Goal: Task Accomplishment & Management: Manage account settings

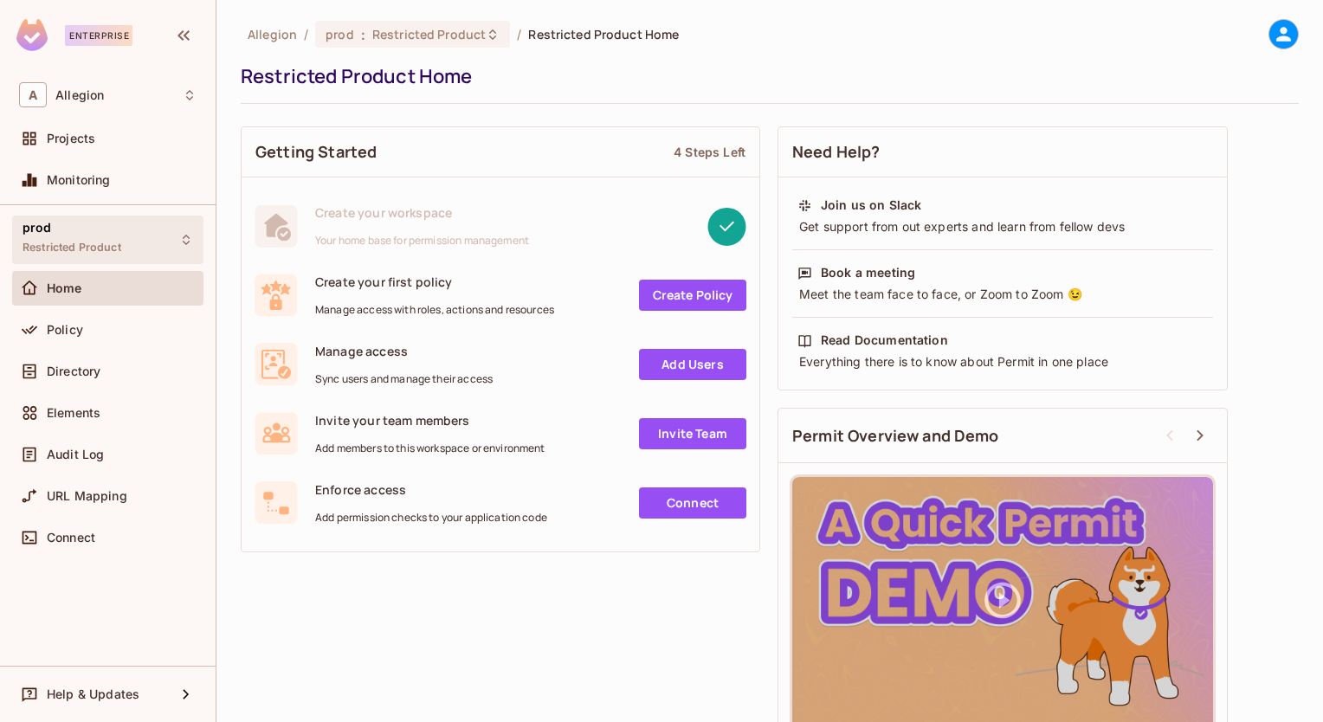
click at [113, 249] on span "Restricted Product" at bounding box center [72, 248] width 99 height 14
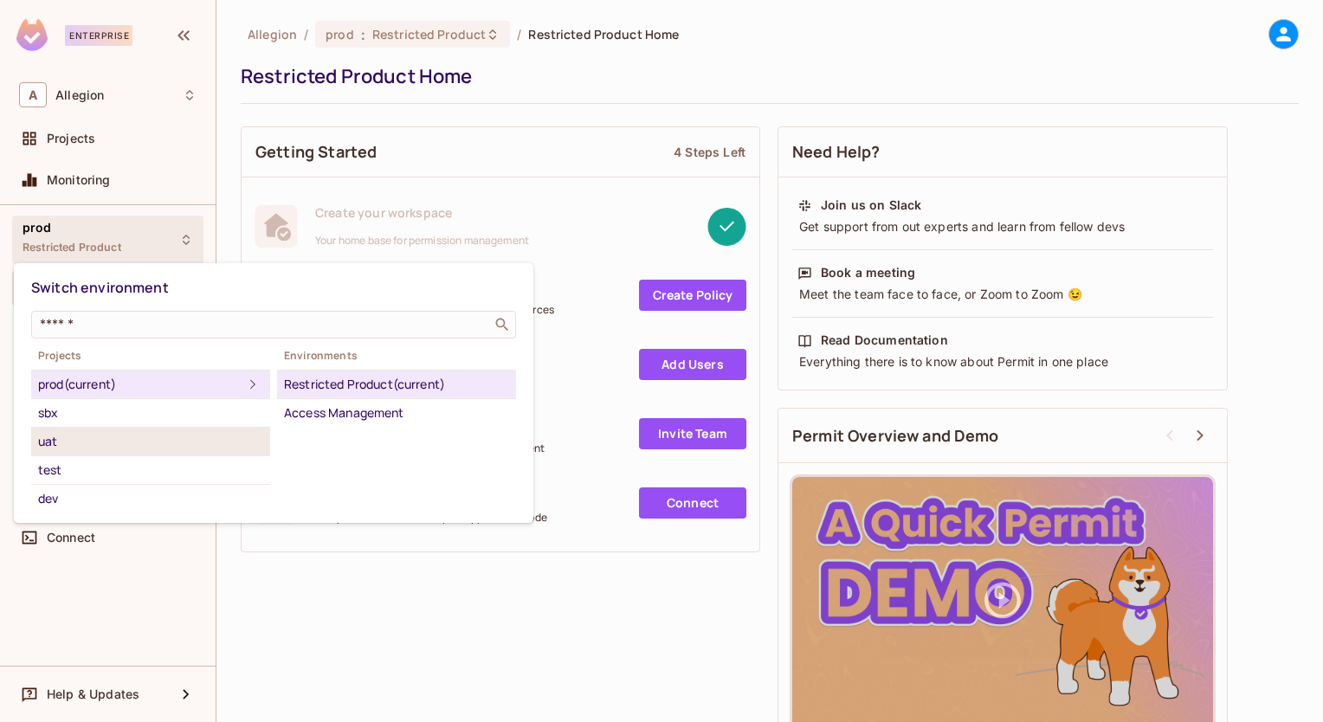
click at [78, 446] on div "uat" at bounding box center [150, 441] width 225 height 21
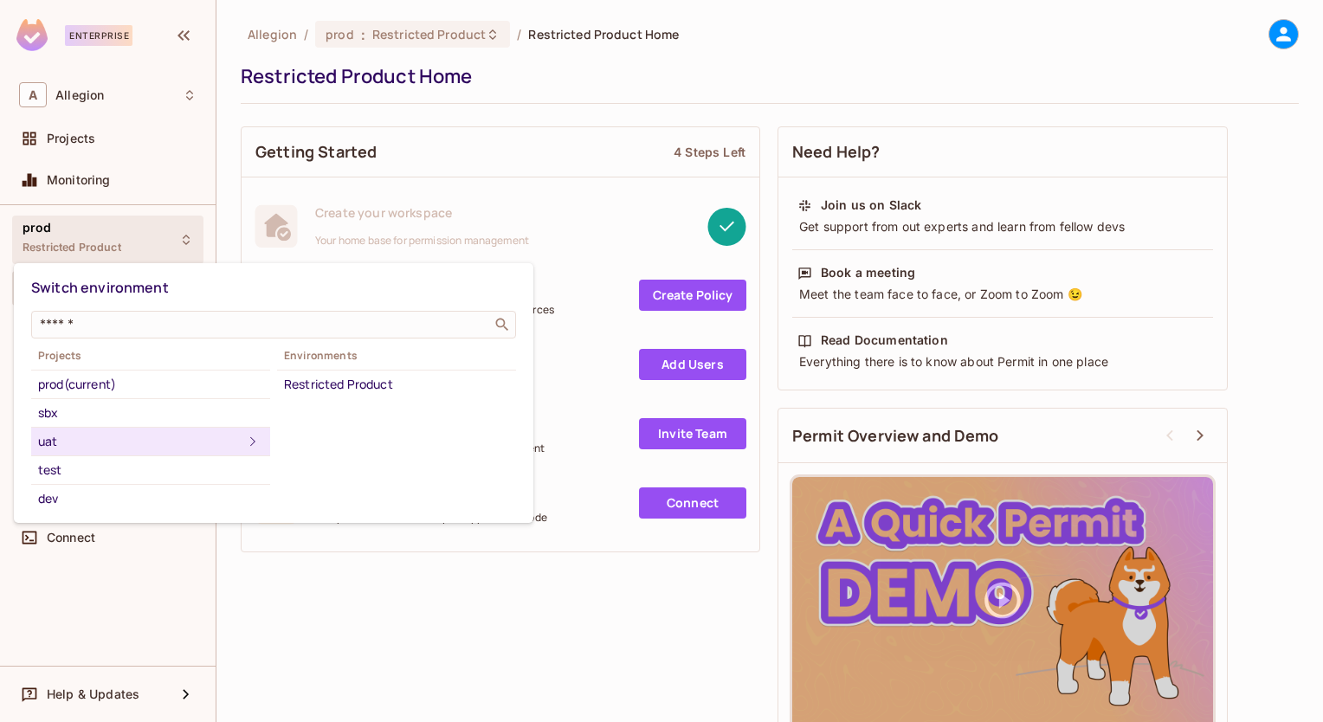
click at [159, 443] on div "uat" at bounding box center [140, 441] width 204 height 21
click at [74, 465] on div "test" at bounding box center [150, 470] width 225 height 21
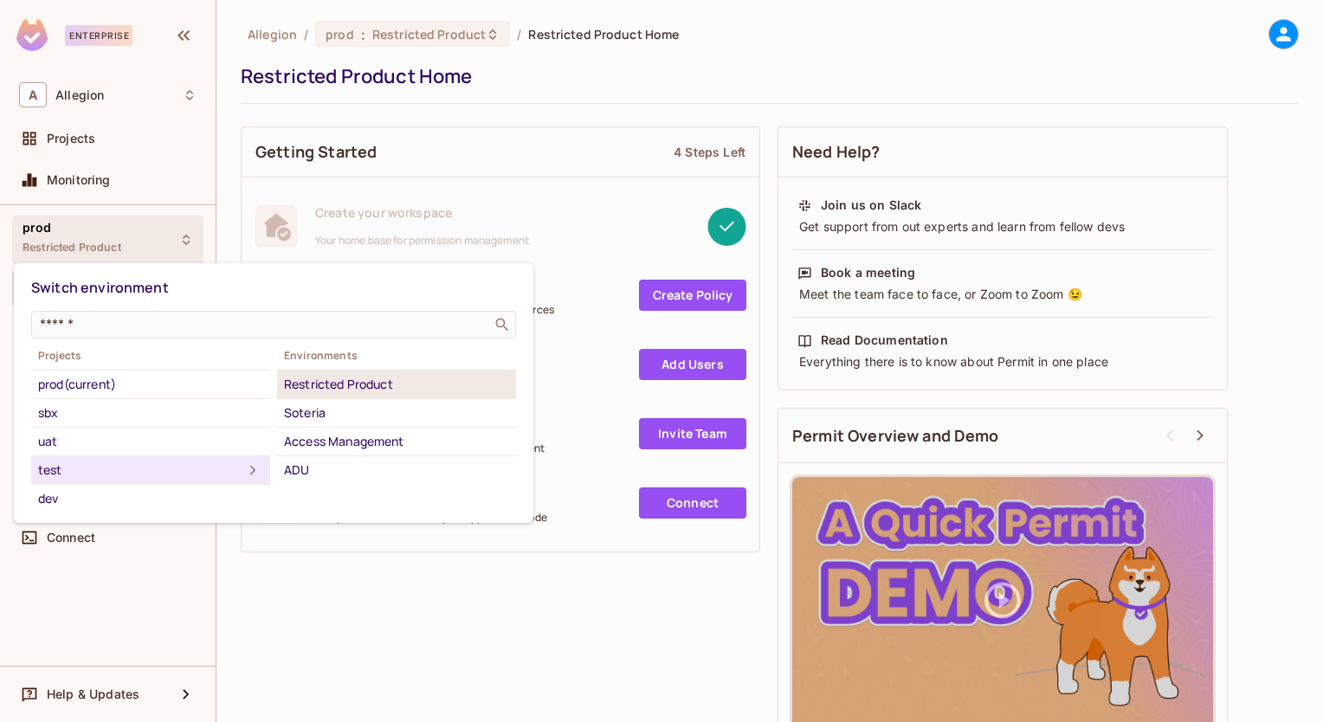
click at [320, 389] on div "Restricted Product" at bounding box center [396, 384] width 225 height 21
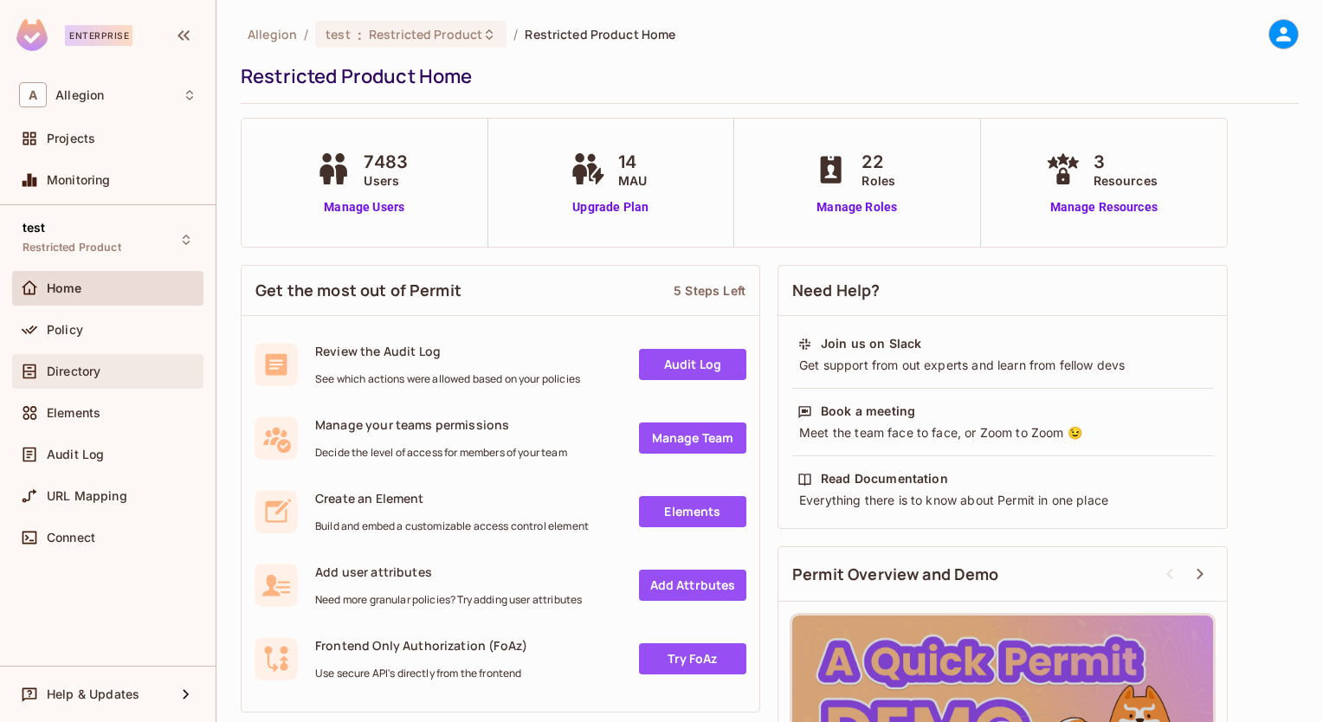
click at [81, 365] on span "Directory" at bounding box center [74, 372] width 54 height 14
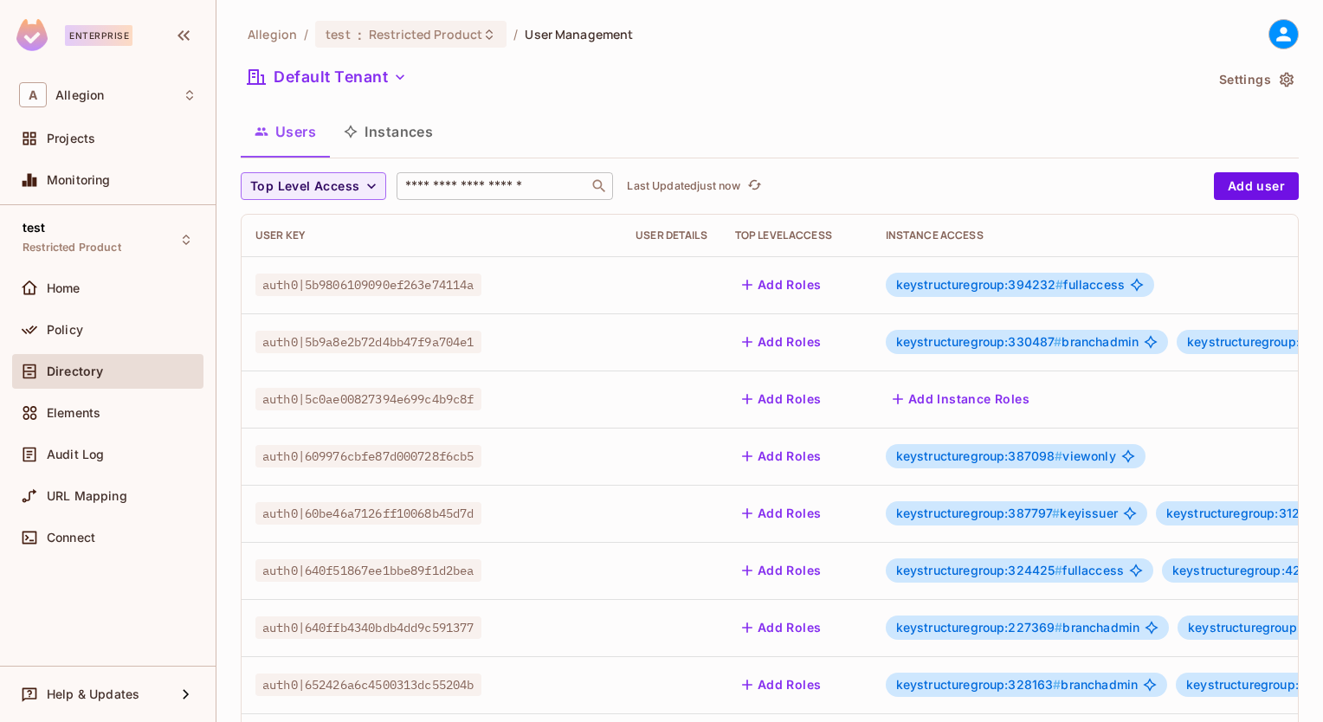
click at [430, 183] on input "text" at bounding box center [493, 186] width 182 height 17
paste input "**********"
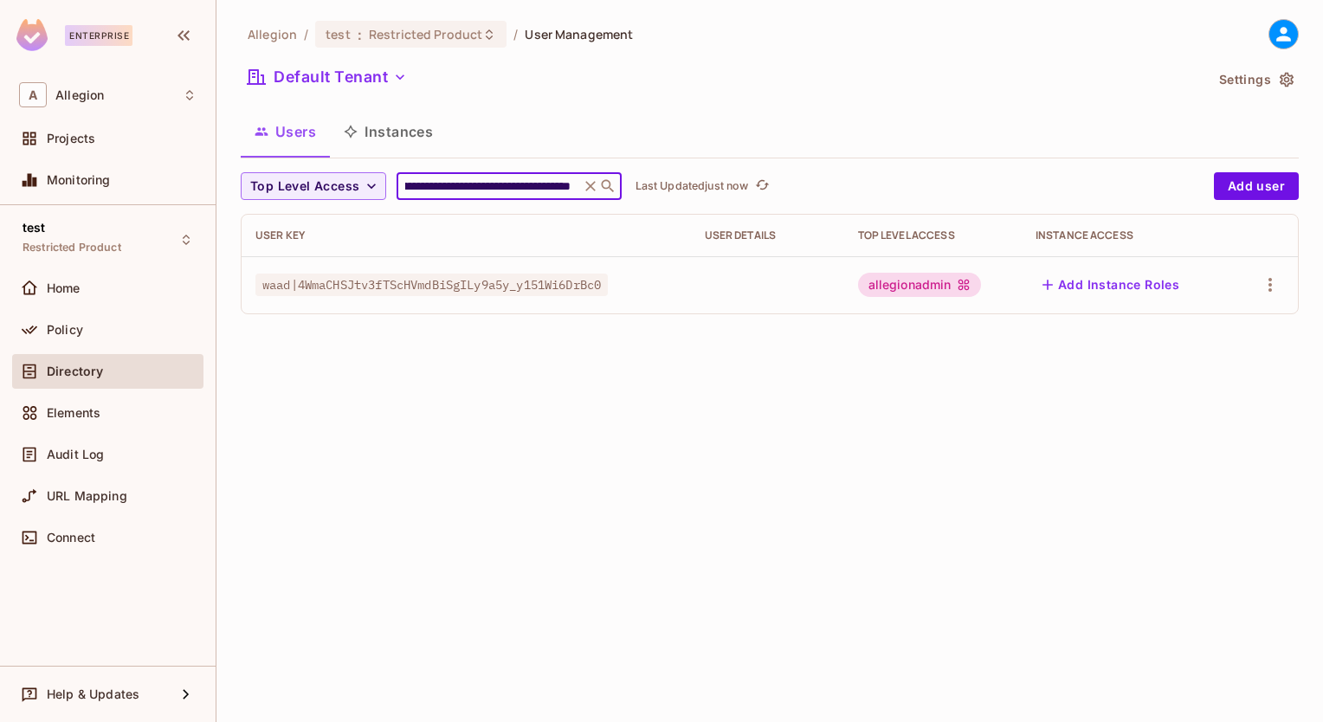
type input "**********"
click at [904, 283] on div "allegionadmin" at bounding box center [919, 285] width 123 height 24
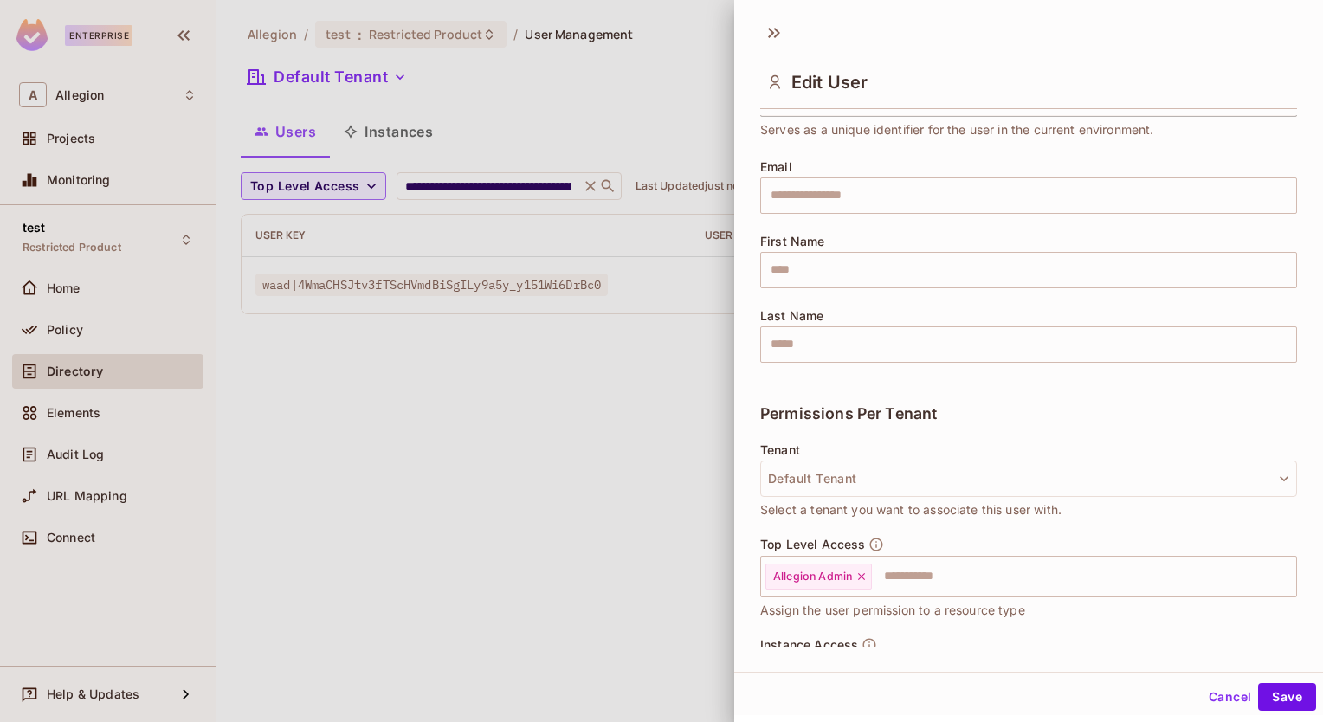
scroll to position [197, 0]
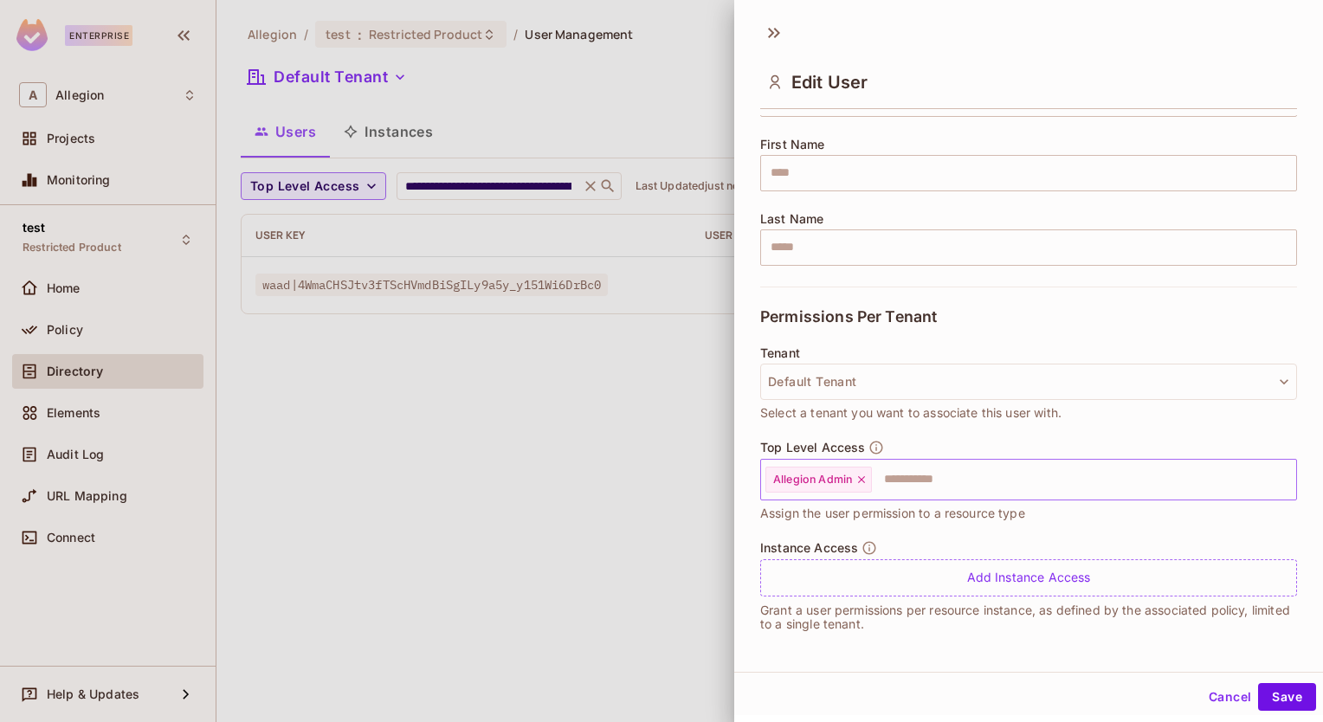
click at [859, 476] on icon at bounding box center [862, 480] width 12 height 12
click at [1285, 694] on button "Save" at bounding box center [1287, 697] width 58 height 28
